Goal: Information Seeking & Learning: Learn about a topic

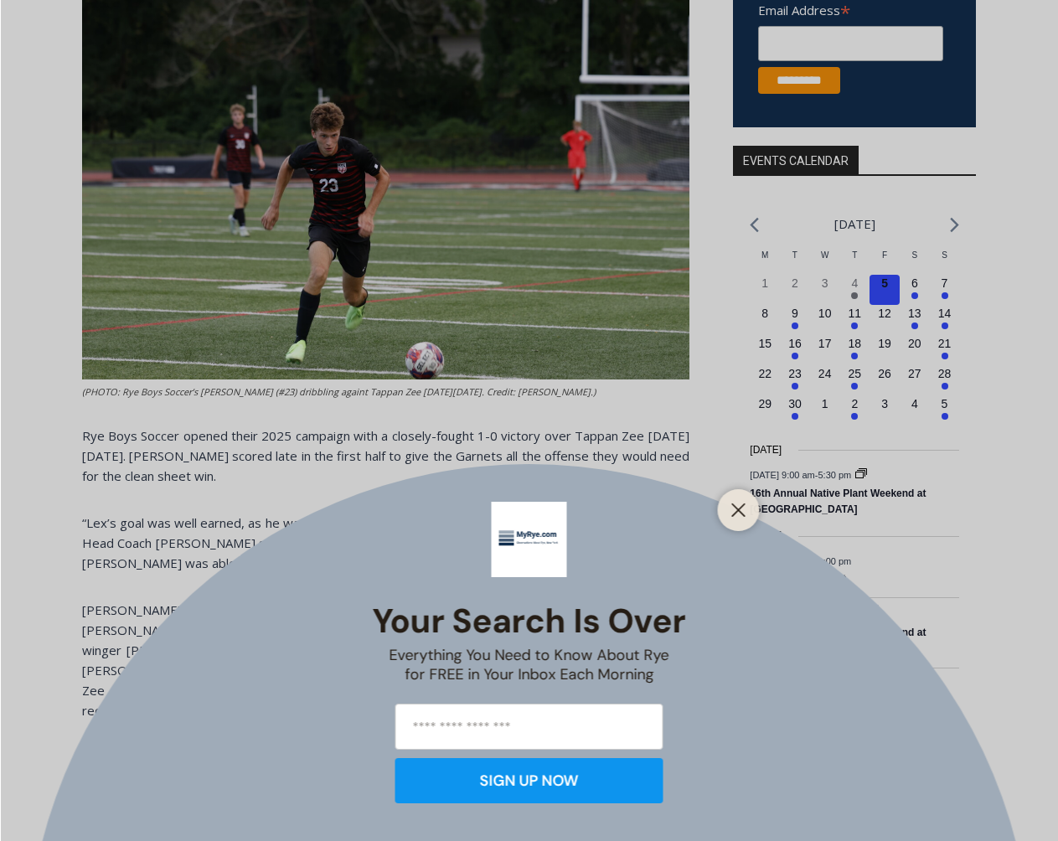
scroll to position [492, 0]
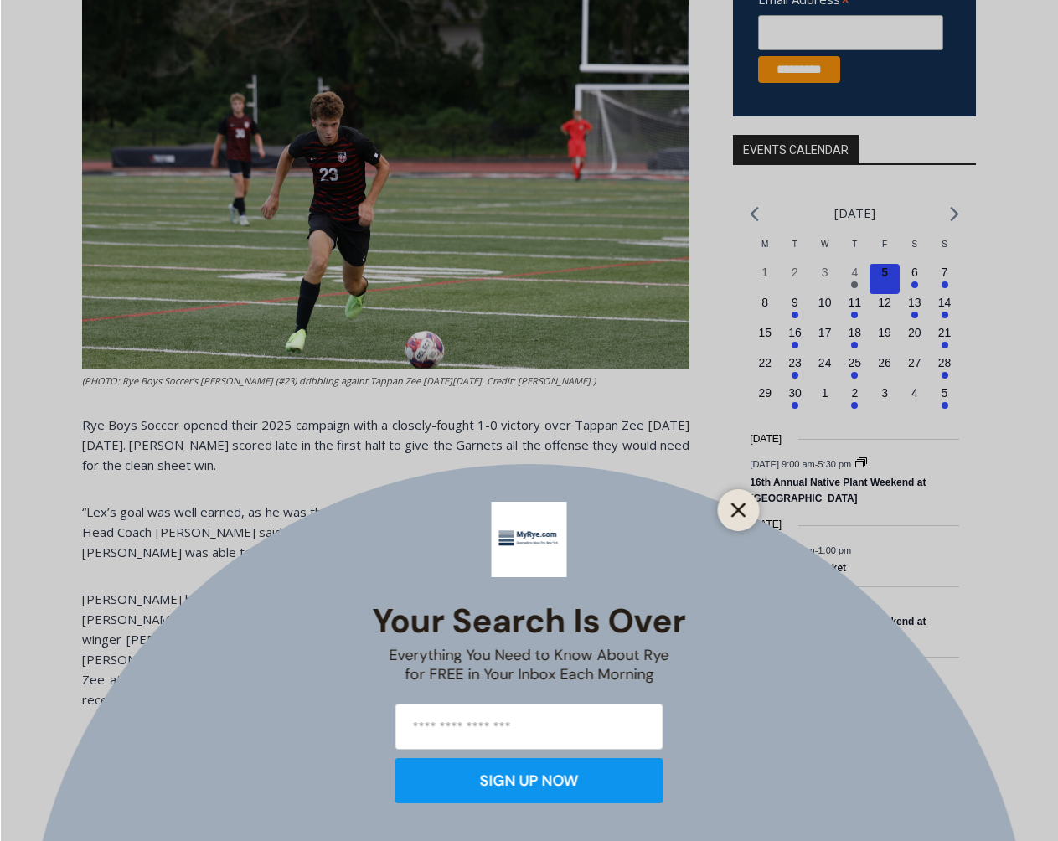
click at [731, 508] on icon "Close" at bounding box center [738, 509] width 15 height 15
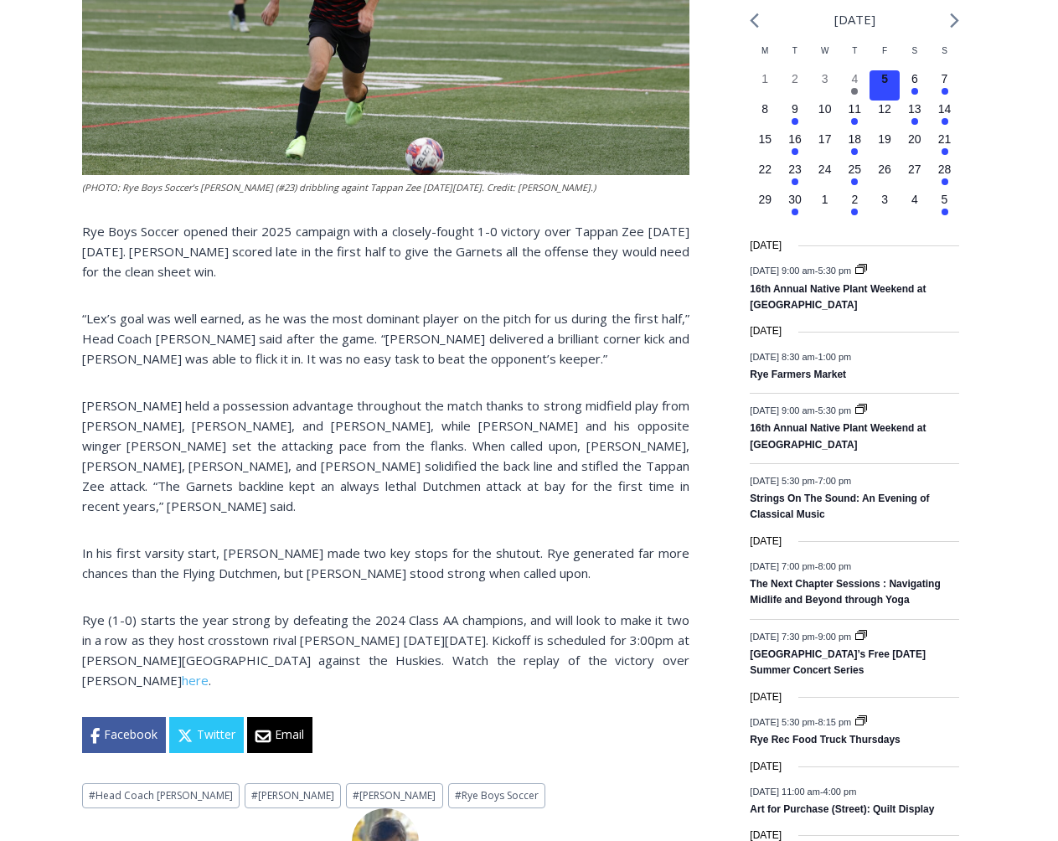
scroll to position [683, 0]
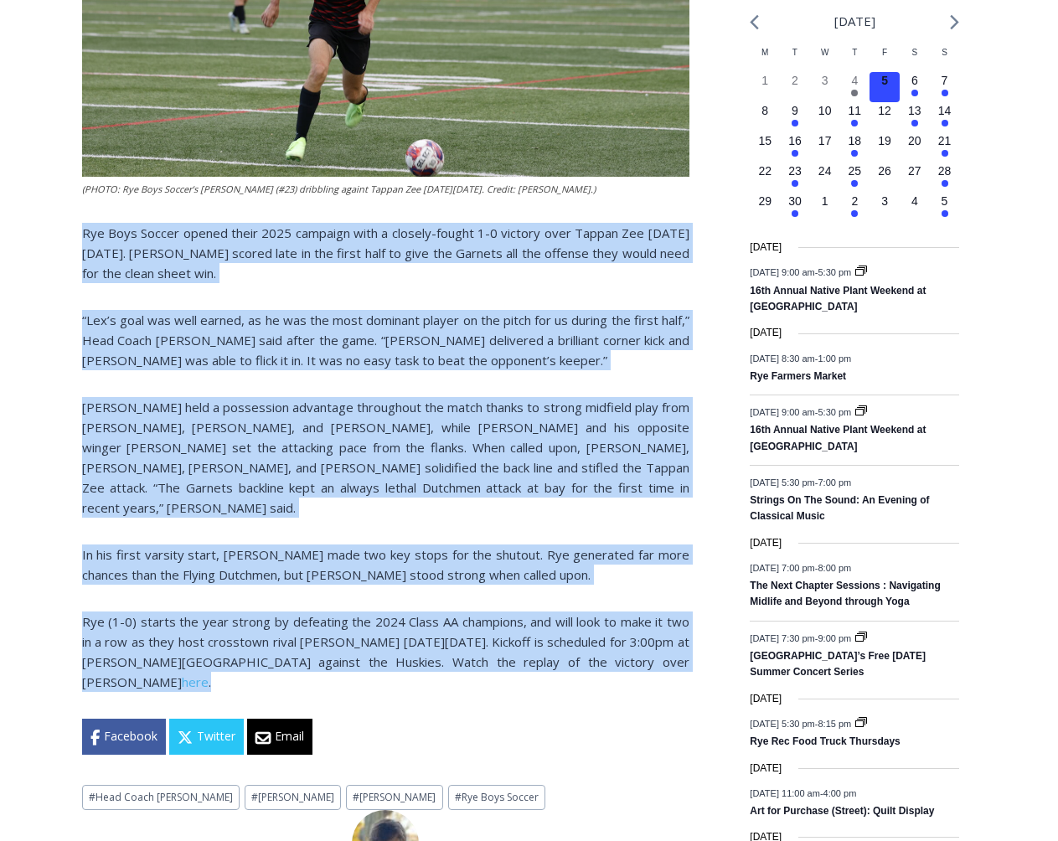
drag, startPoint x: 85, startPoint y: 214, endPoint x: 678, endPoint y: 627, distance: 723.0
click at [678, 627] on div "(PHOTO: Rye Boys Soccer’s [PERSON_NAME] (#23) dribbling againt Tappan Zee [DATE…" at bounding box center [385, 269] width 607 height 996
copy div "Lor Ipsu Dolors ametco adipi 8581 elitsedd eius t incidid-utlabo 2-4 etdolor ma…"
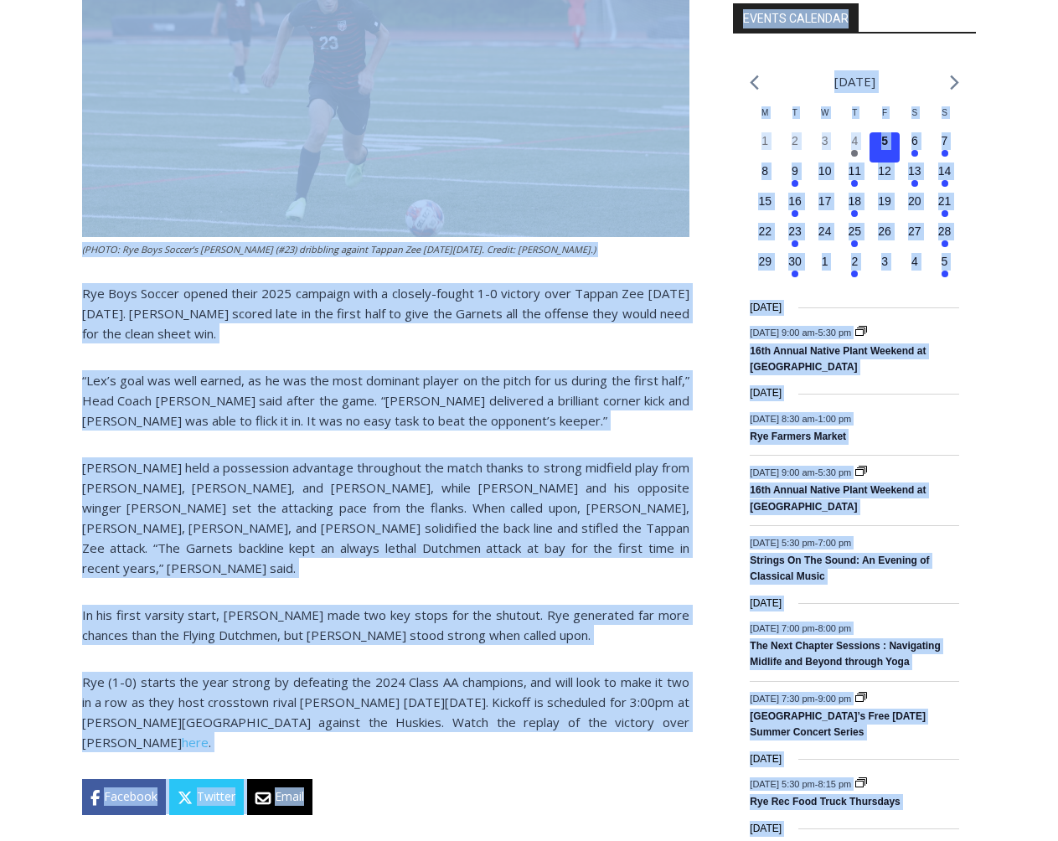
scroll to position [672, 0]
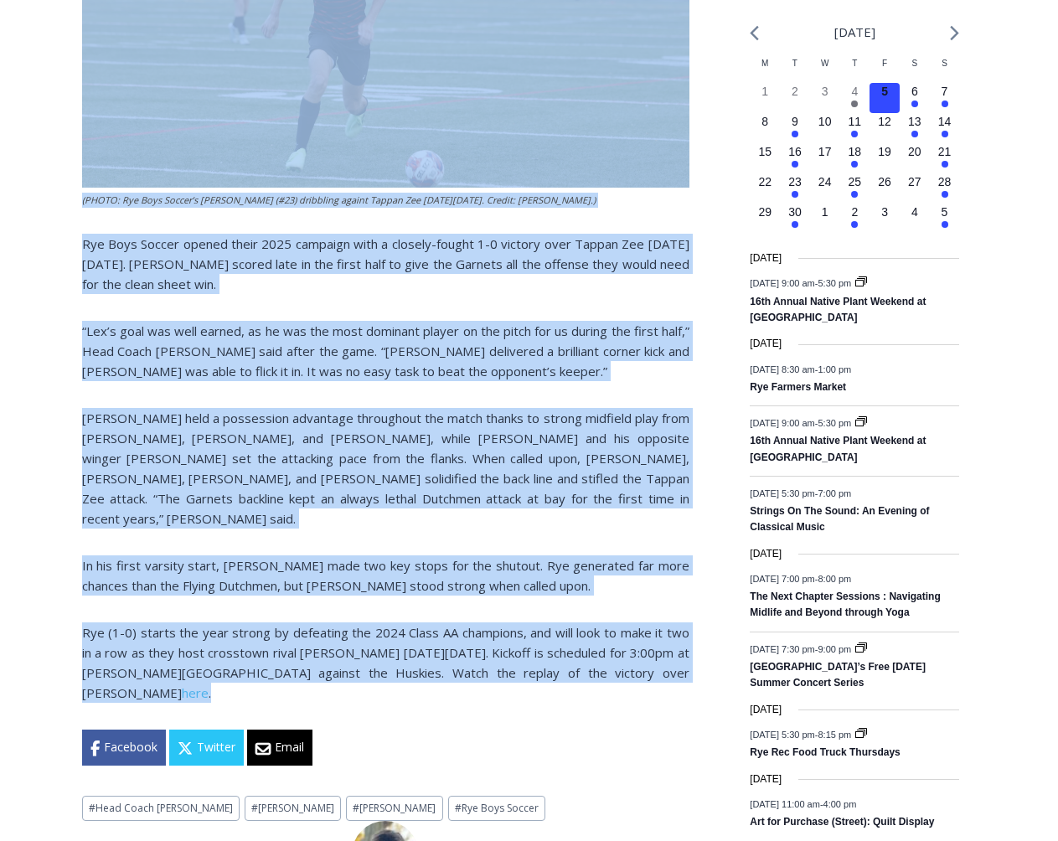
drag, startPoint x: 86, startPoint y: 313, endPoint x: 687, endPoint y: 635, distance: 681.2
click at [687, 635] on div "Home > Sports > Sports Game Story > Boys Varsity Soccer > [PERSON_NAME], Defens…" at bounding box center [385, 200] width 607 height 1240
copy div "Lor, Ipsumdo Sita Con Adip Elitse do Eiusm Tem In Utlabor Etdolo, Magna Aliqua …"
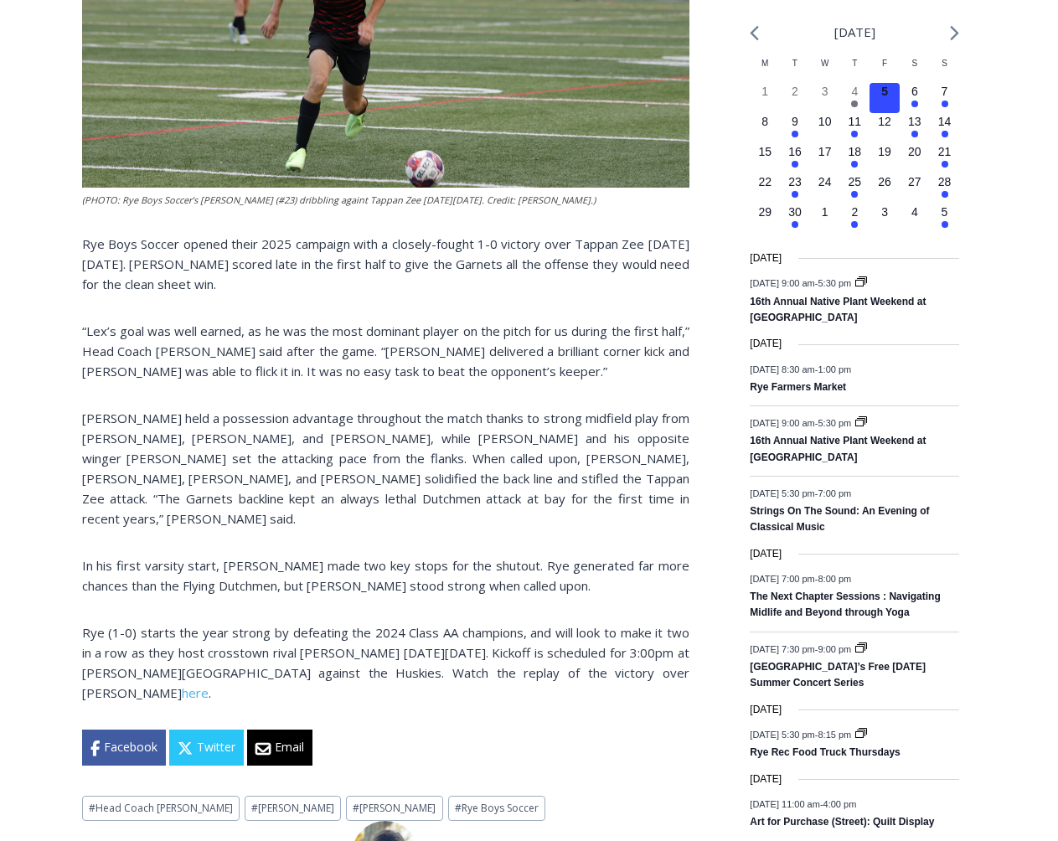
click at [128, 321] on p "“Lex’s goal was well earned, as he was the most dominant player on the pitch fo…" at bounding box center [385, 351] width 607 height 60
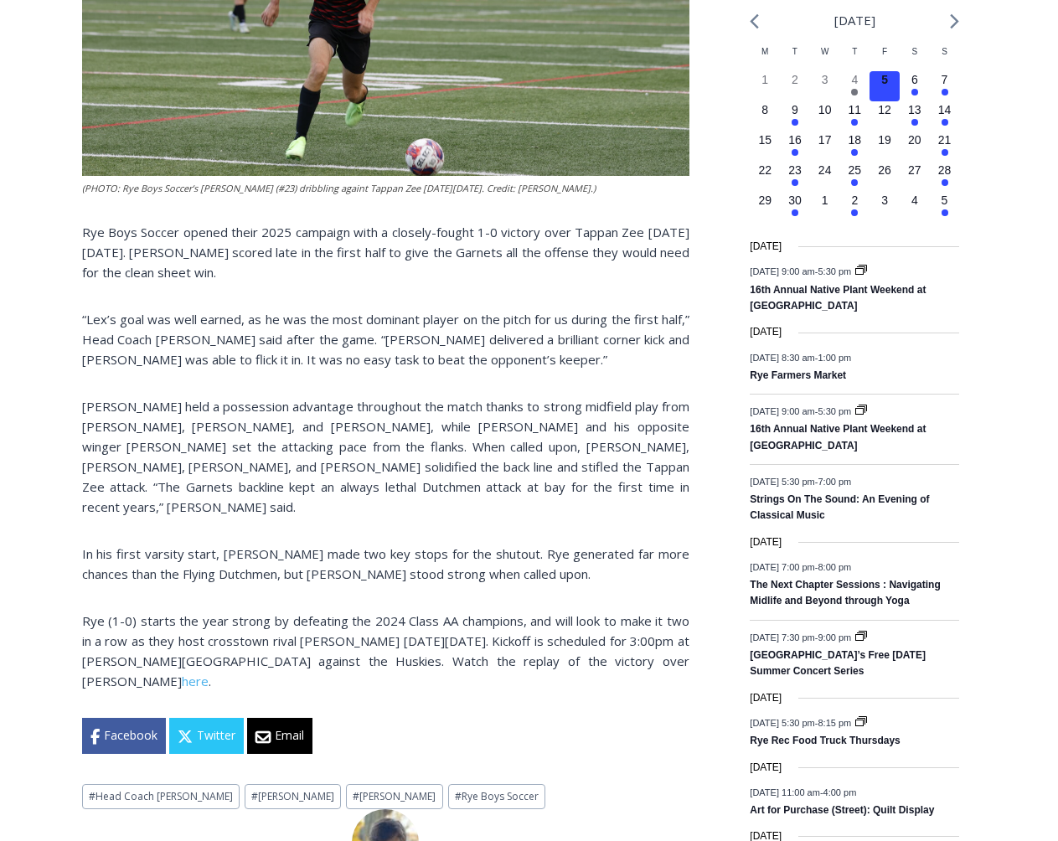
click at [82, 222] on p "Rye Boys Soccer opened their 2025 campaign with a closely-fought 1-0 victory ov…" at bounding box center [385, 252] width 607 height 60
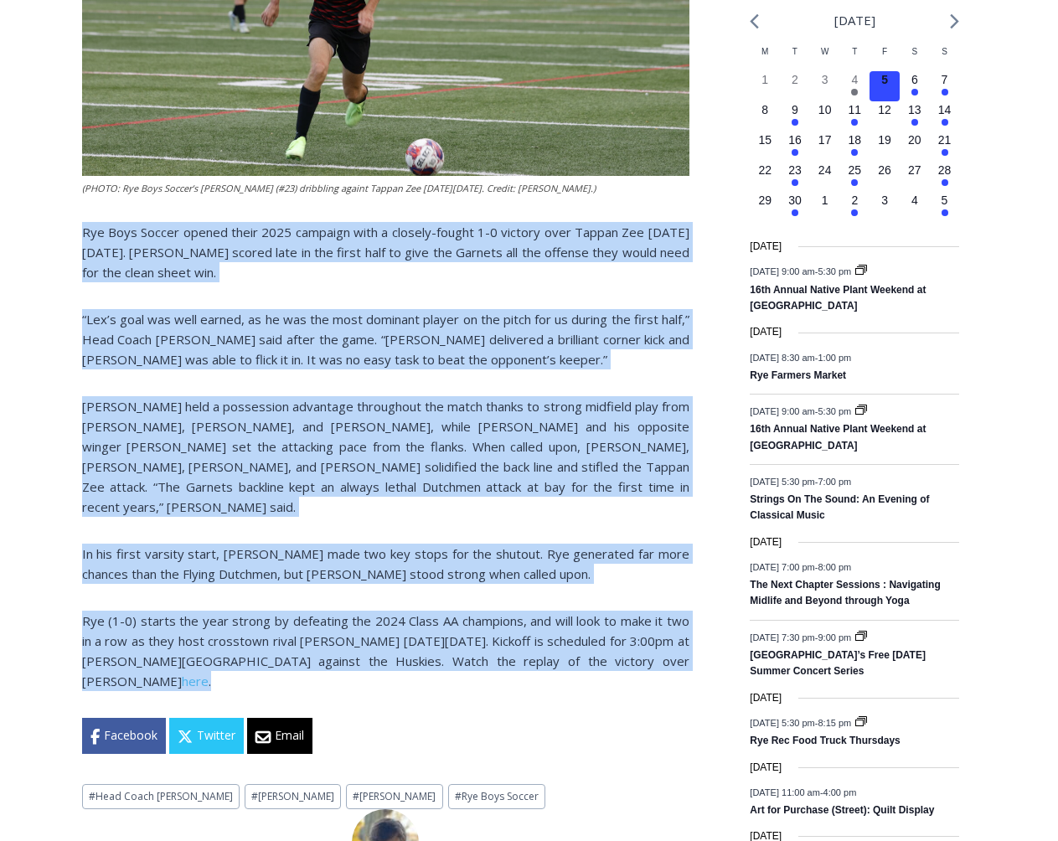
drag, startPoint x: 81, startPoint y: 211, endPoint x: 699, endPoint y: 625, distance: 743.7
click at [699, 625] on div "Home > Sports > Sports Game Story > Boys Varsity Soccer > [PERSON_NAME], Defens…" at bounding box center [529, 731] width 894 height 2346
copy div "Lor Ipsu Dolors ametco adipi 8581 elitsedd eius t incidid-utlabo 2-4 etdolor ma…"
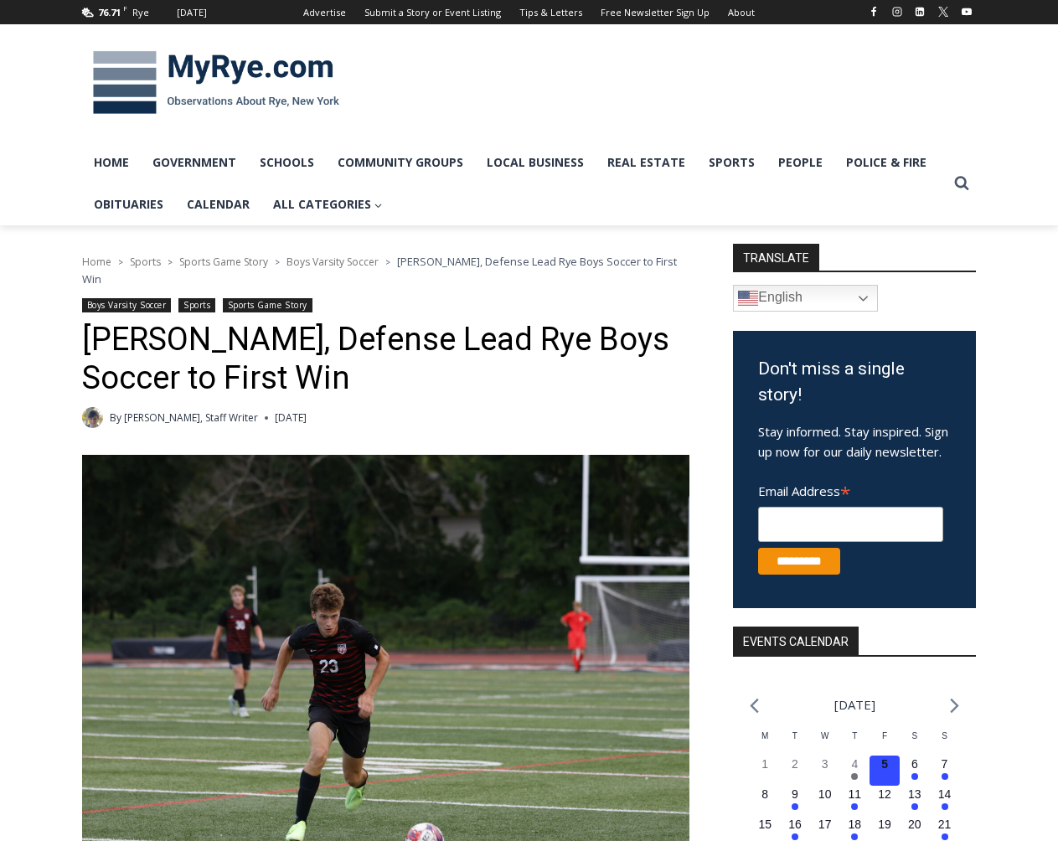
scroll to position [0, 0]
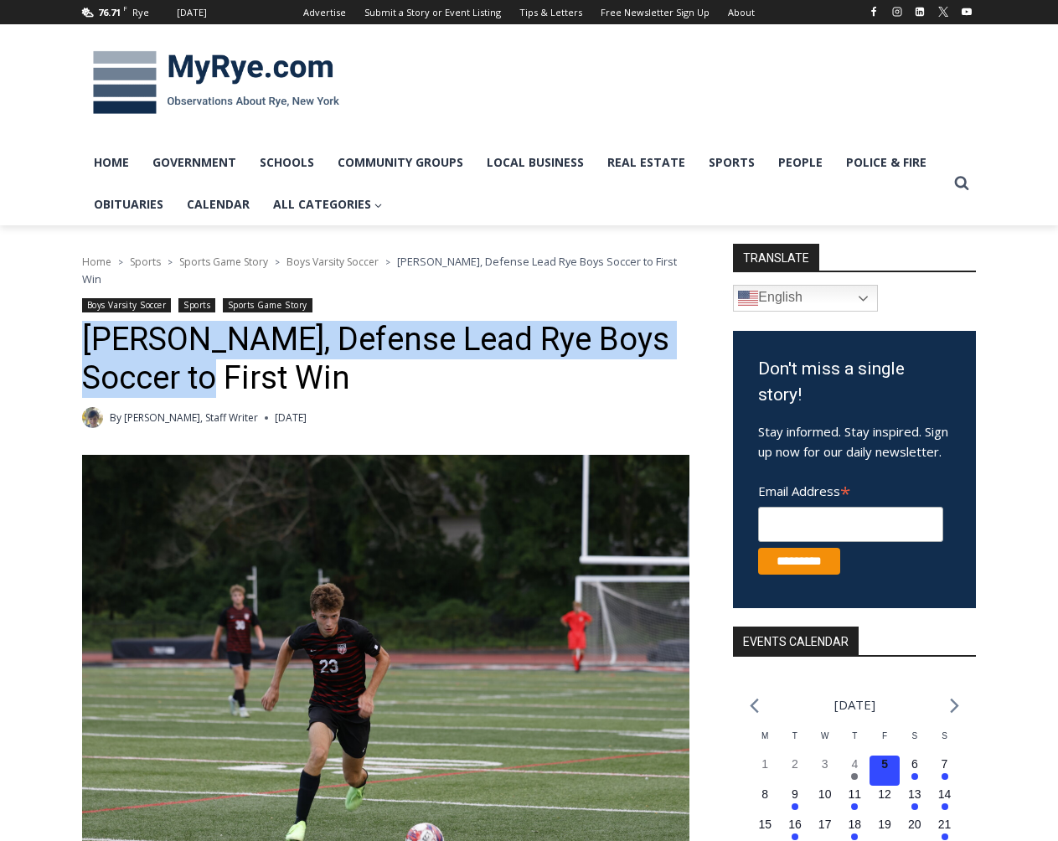
drag, startPoint x: 86, startPoint y: 318, endPoint x: 221, endPoint y: 358, distance: 140.5
click at [220, 358] on h1 "[PERSON_NAME], Defense Lead Rye Boys Soccer to First Win" at bounding box center [385, 359] width 607 height 76
copy h1 "[PERSON_NAME], Defense Lead Rye Boys Soccer to First Win"
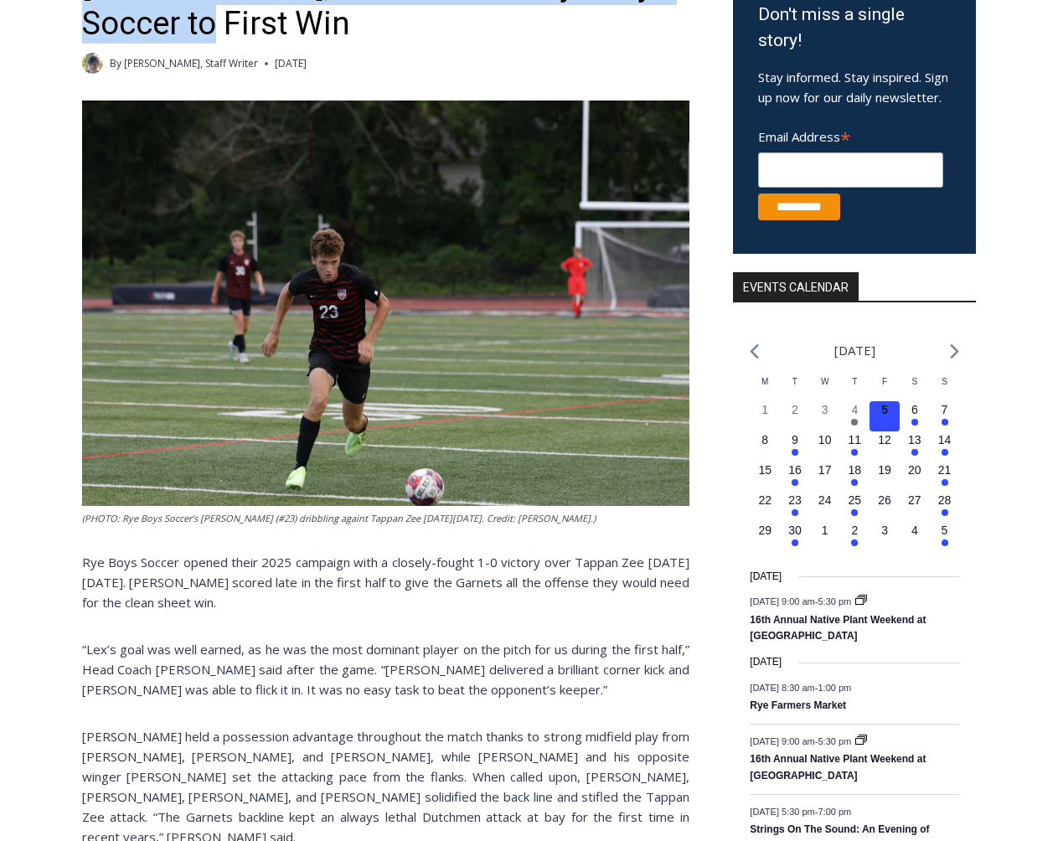
scroll to position [361, 0]
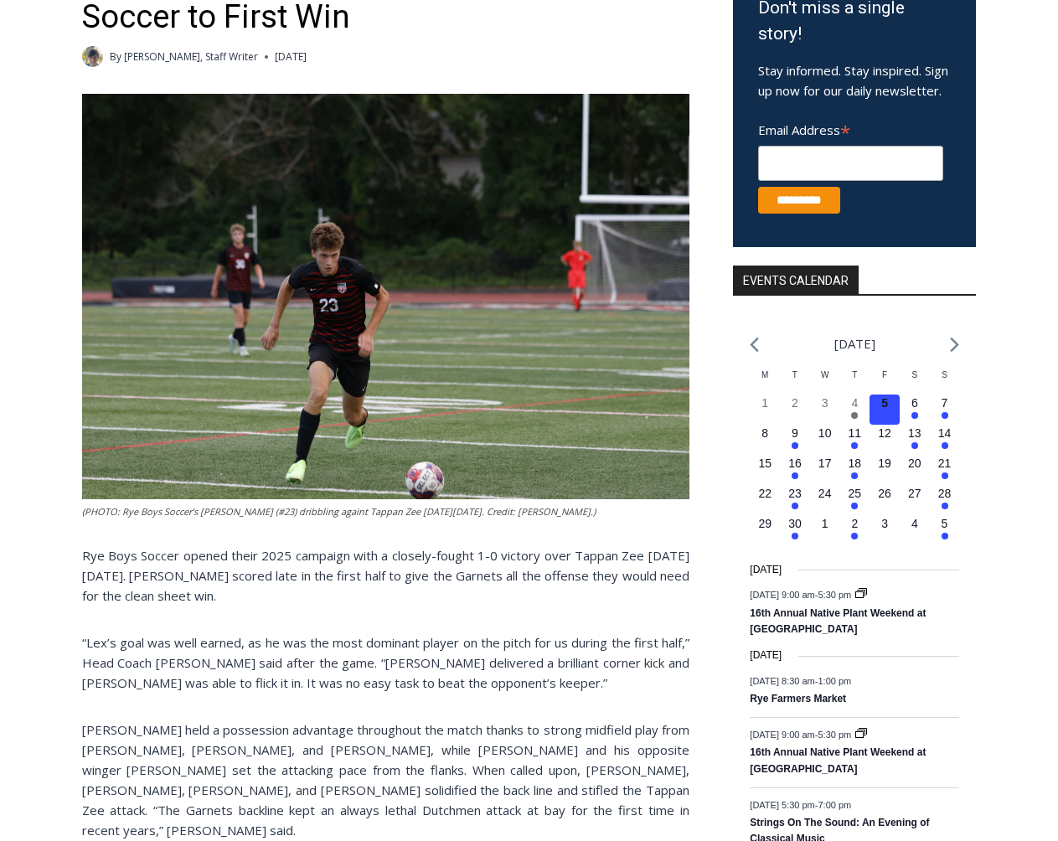
click at [514, 46] on div "By [PERSON_NAME], Staff Writer [DATE] [DATE]" at bounding box center [385, 56] width 607 height 21
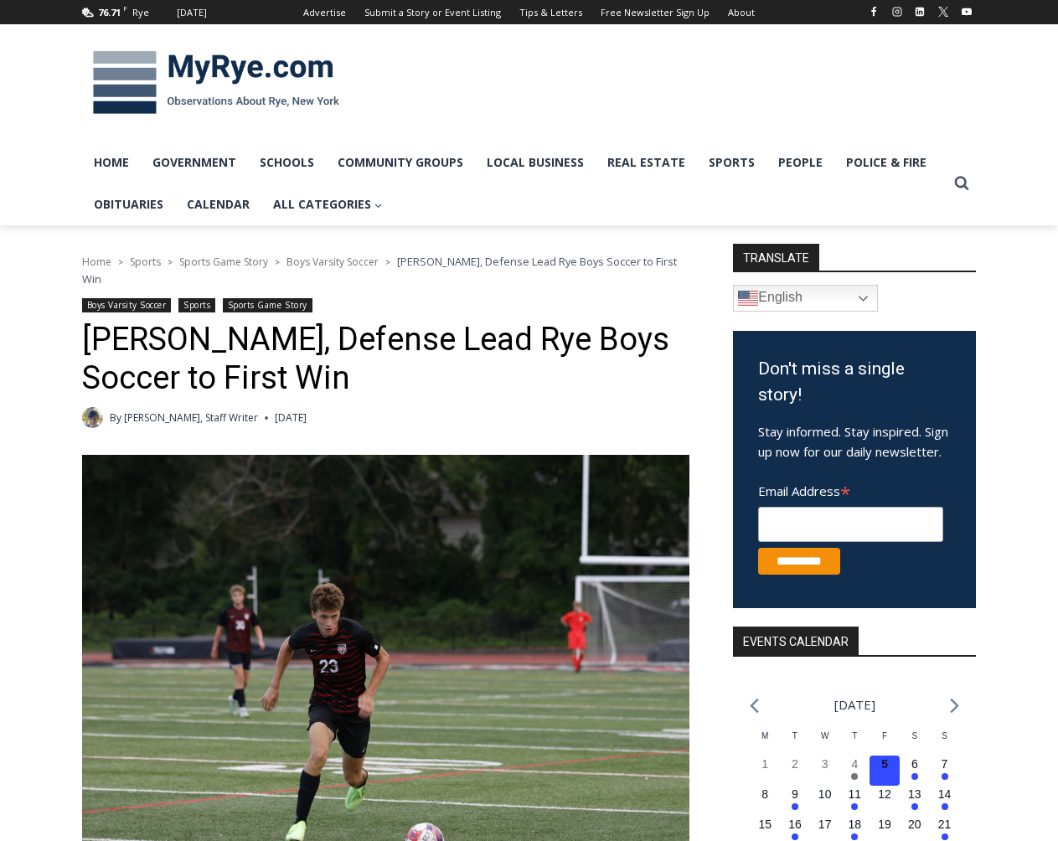
scroll to position [0, 0]
